Goal: Obtain resource: Download file/media

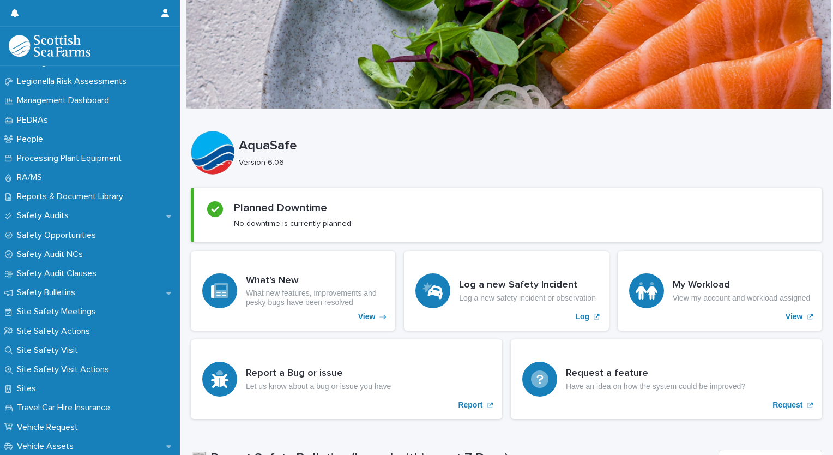
scroll to position [465, 0]
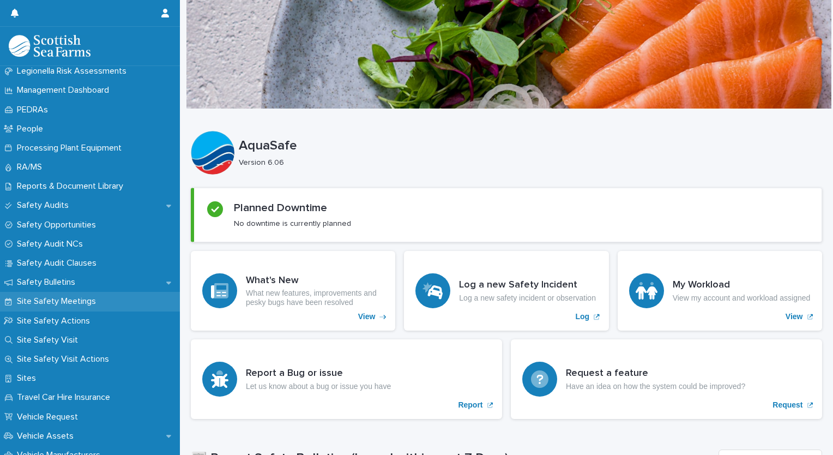
click at [95, 302] on p "Site Safety Meetings" at bounding box center [59, 301] width 92 height 10
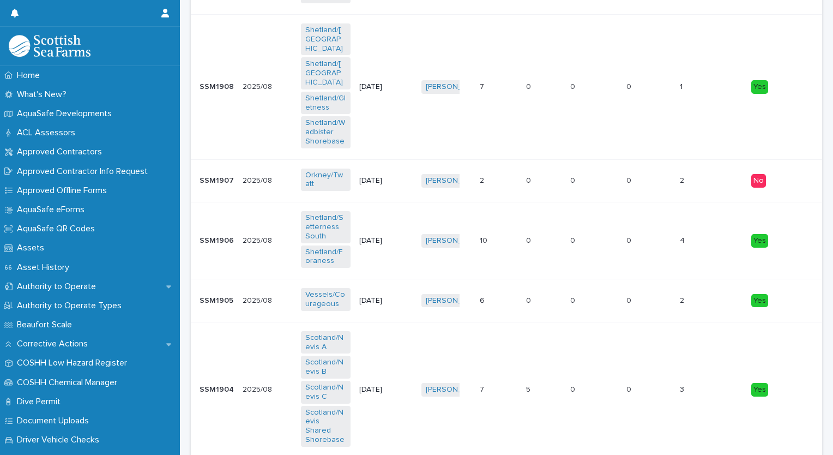
scroll to position [1632, 0]
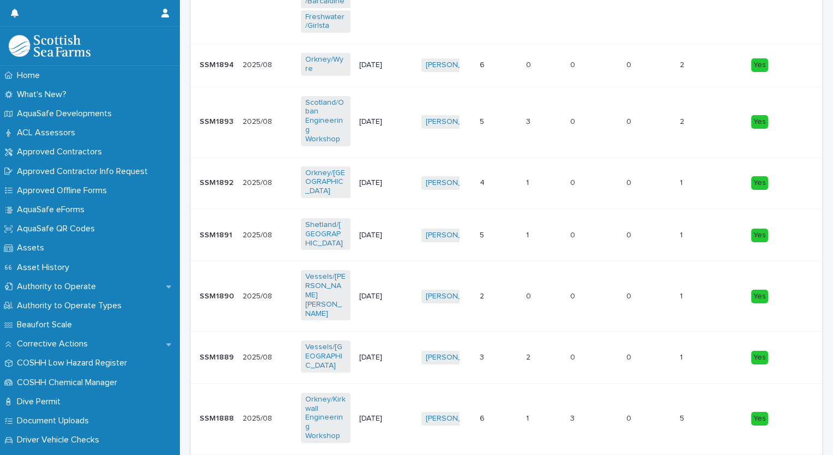
scroll to position [633, 0]
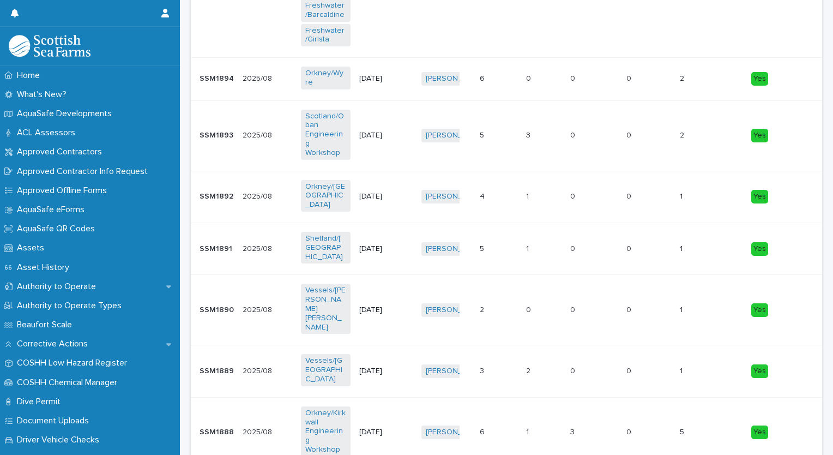
click at [394, 192] on p "[DATE]" at bounding box center [384, 196] width 50 height 9
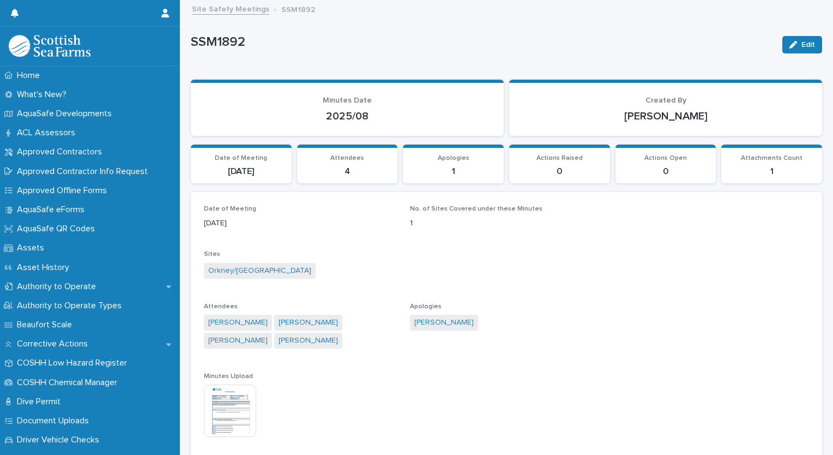
click at [655, 341] on div "Date of Meeting [DATE] No. of Sites Covered under these Minutes 1 Sites [GEOGRA…" at bounding box center [506, 399] width 605 height 389
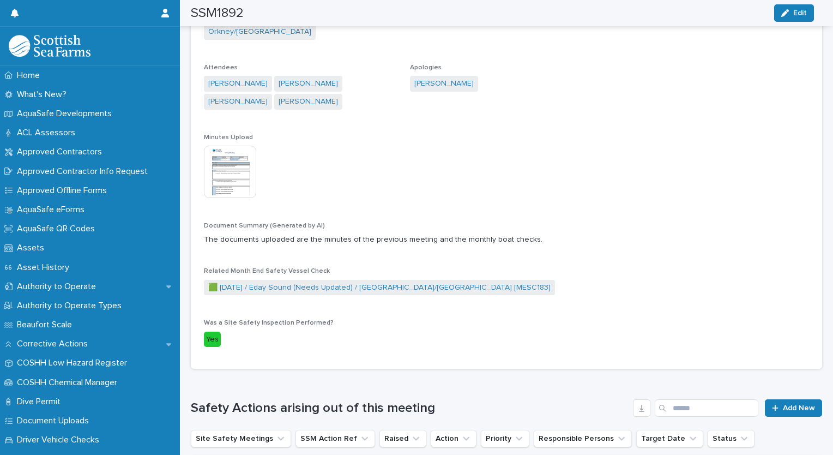
scroll to position [237, 0]
click at [235, 165] on img at bounding box center [230, 173] width 52 height 52
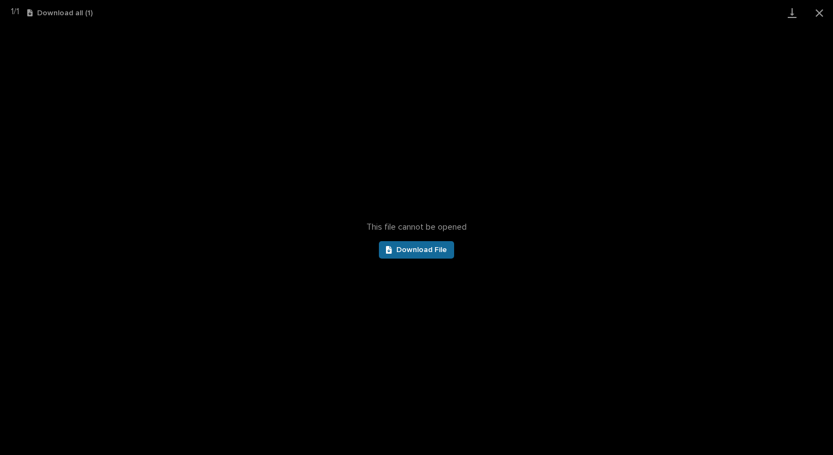
click at [427, 247] on span "Download File" at bounding box center [422, 250] width 51 height 8
